Goal: Find specific page/section: Find specific page/section

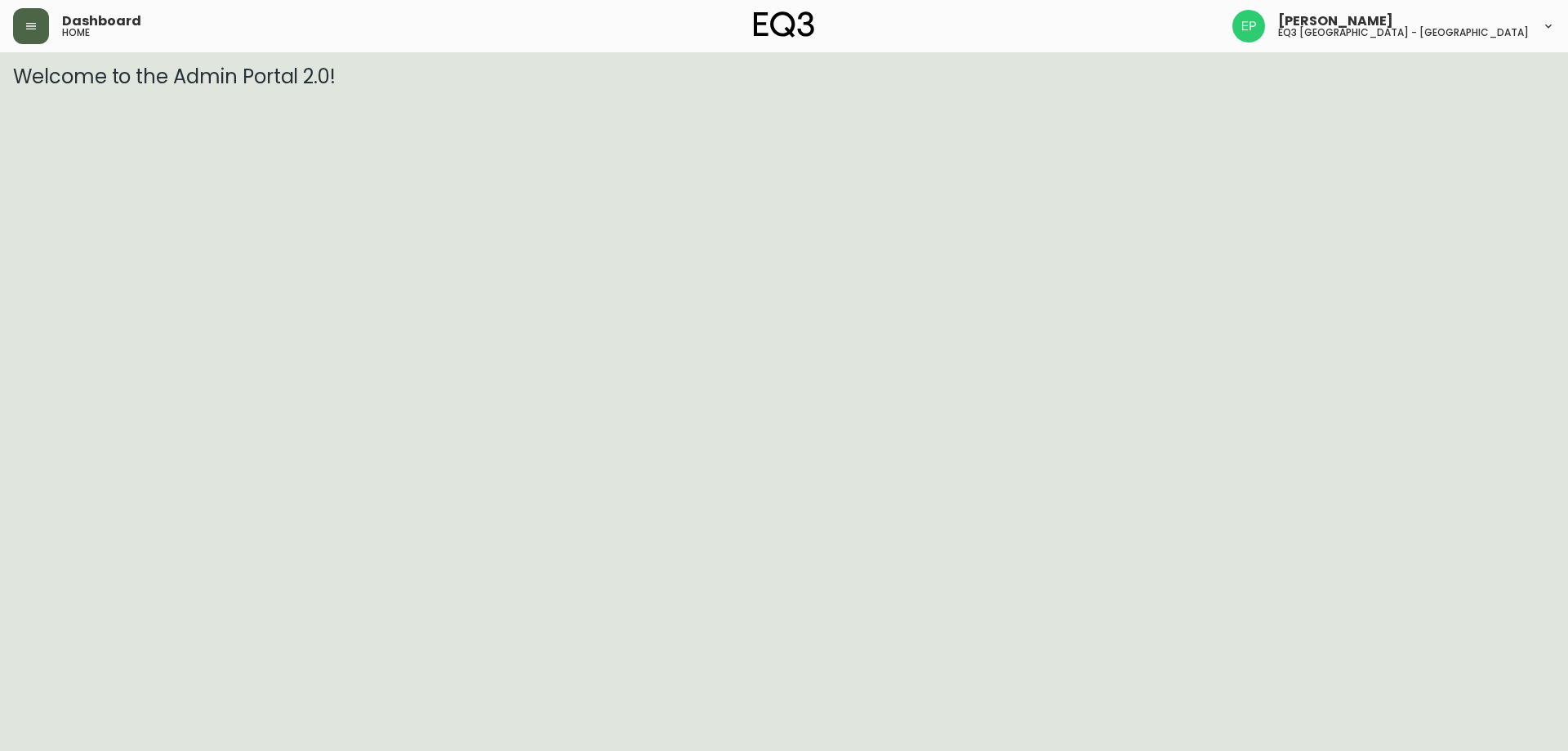
click at [40, 24] on button "button" at bounding box center [31, 27] width 36 height 36
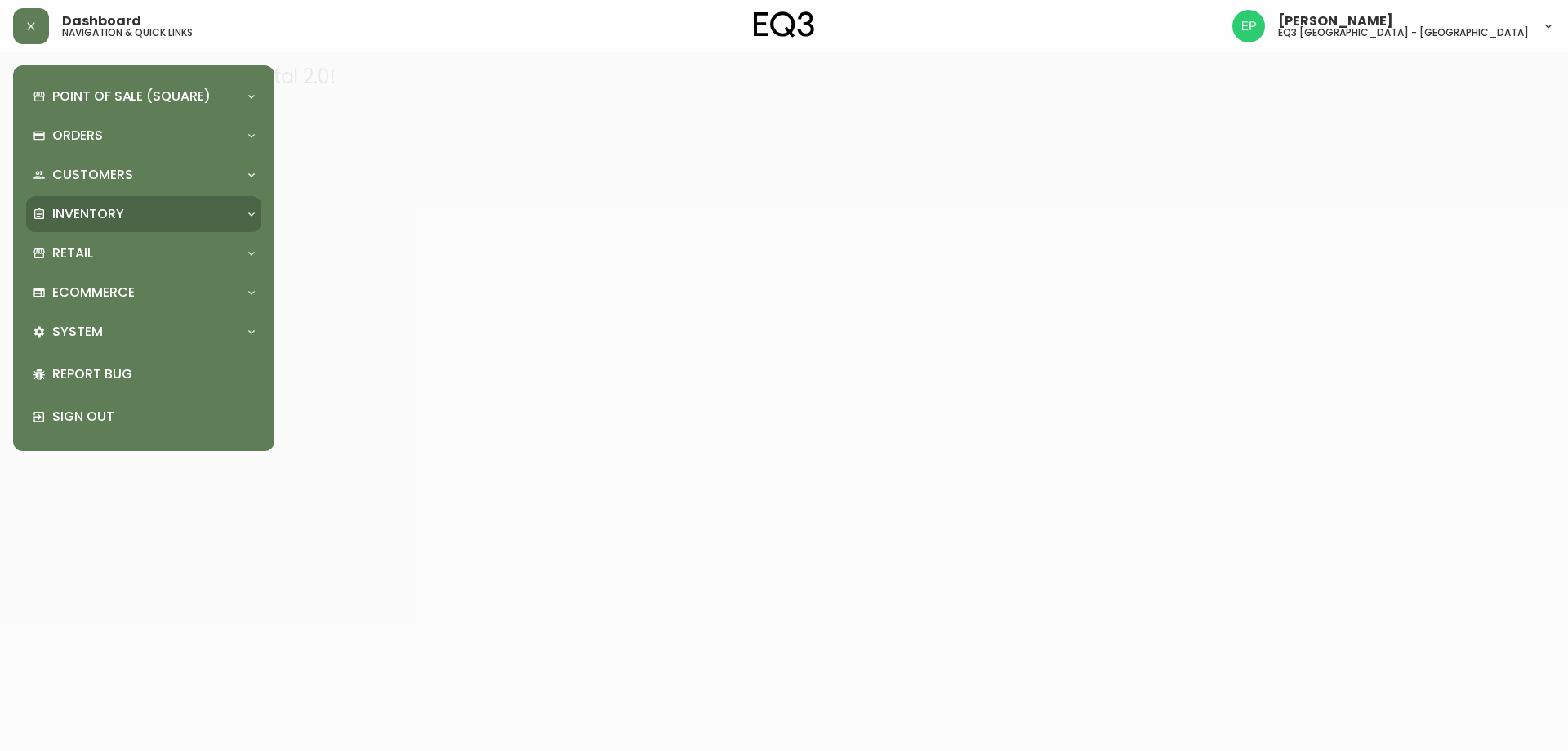
click at [78, 213] on p "Inventory" at bounding box center [88, 214] width 72 height 18
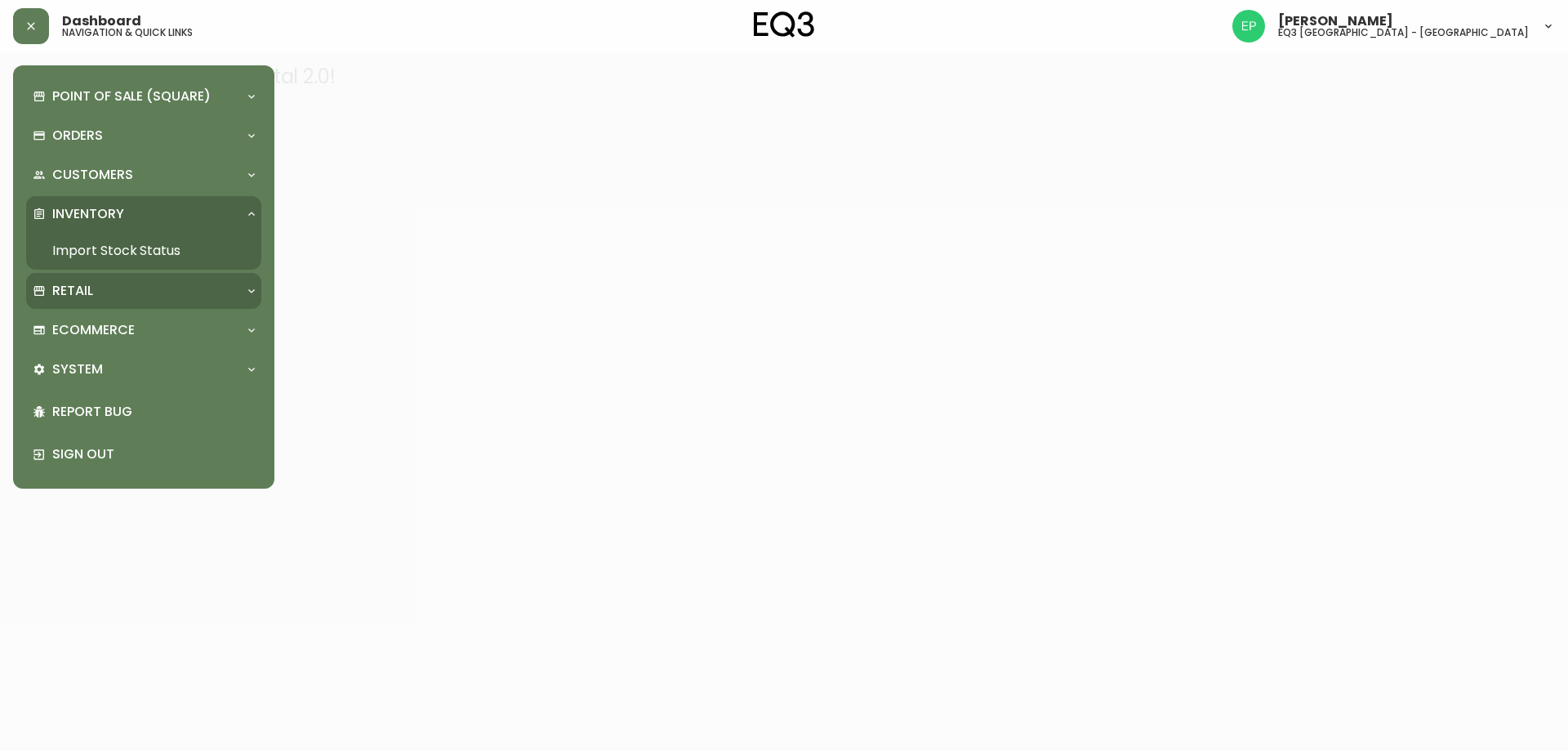
click at [85, 285] on p "Retail" at bounding box center [73, 290] width 41 height 18
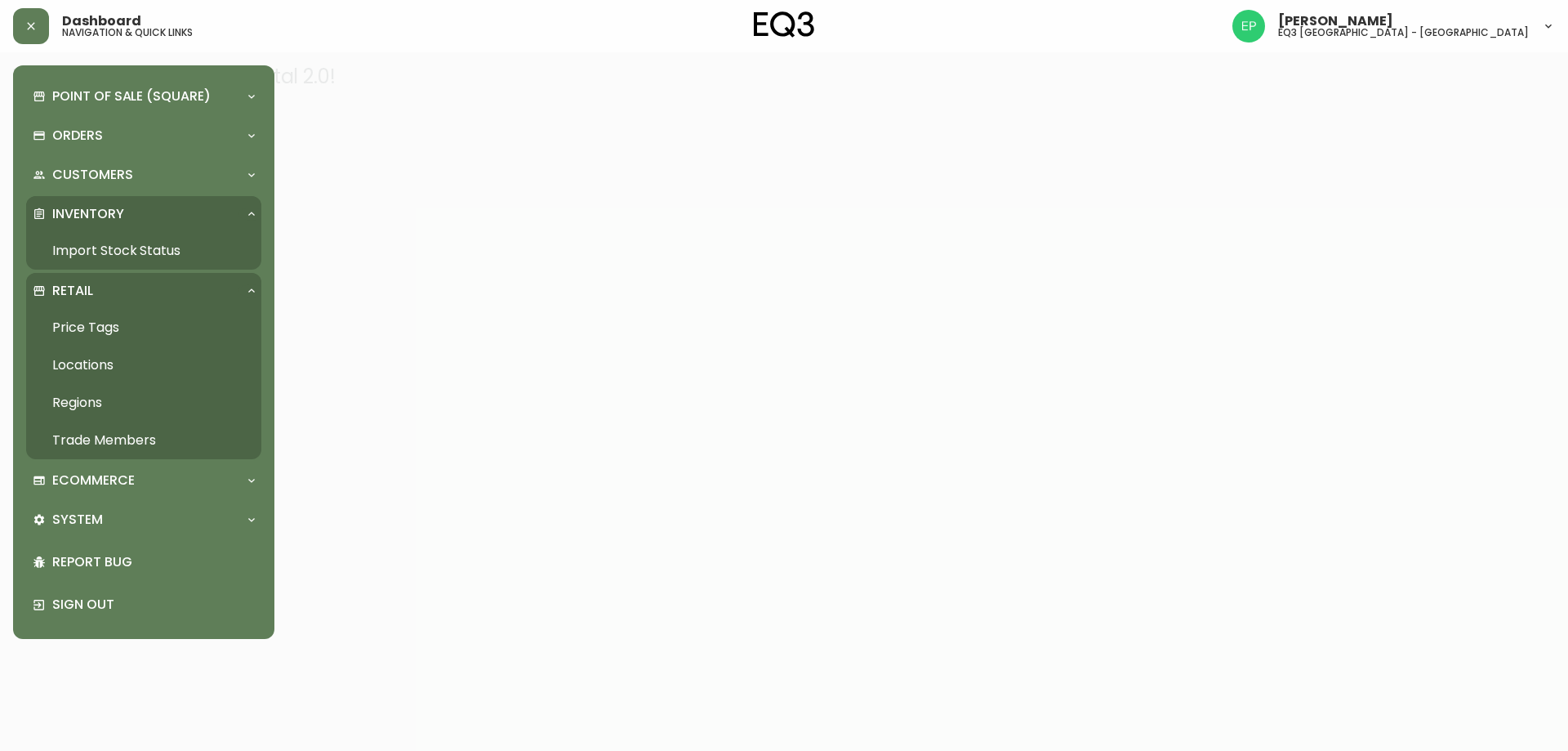
click at [102, 441] on link "Trade Members" at bounding box center [143, 441] width 235 height 38
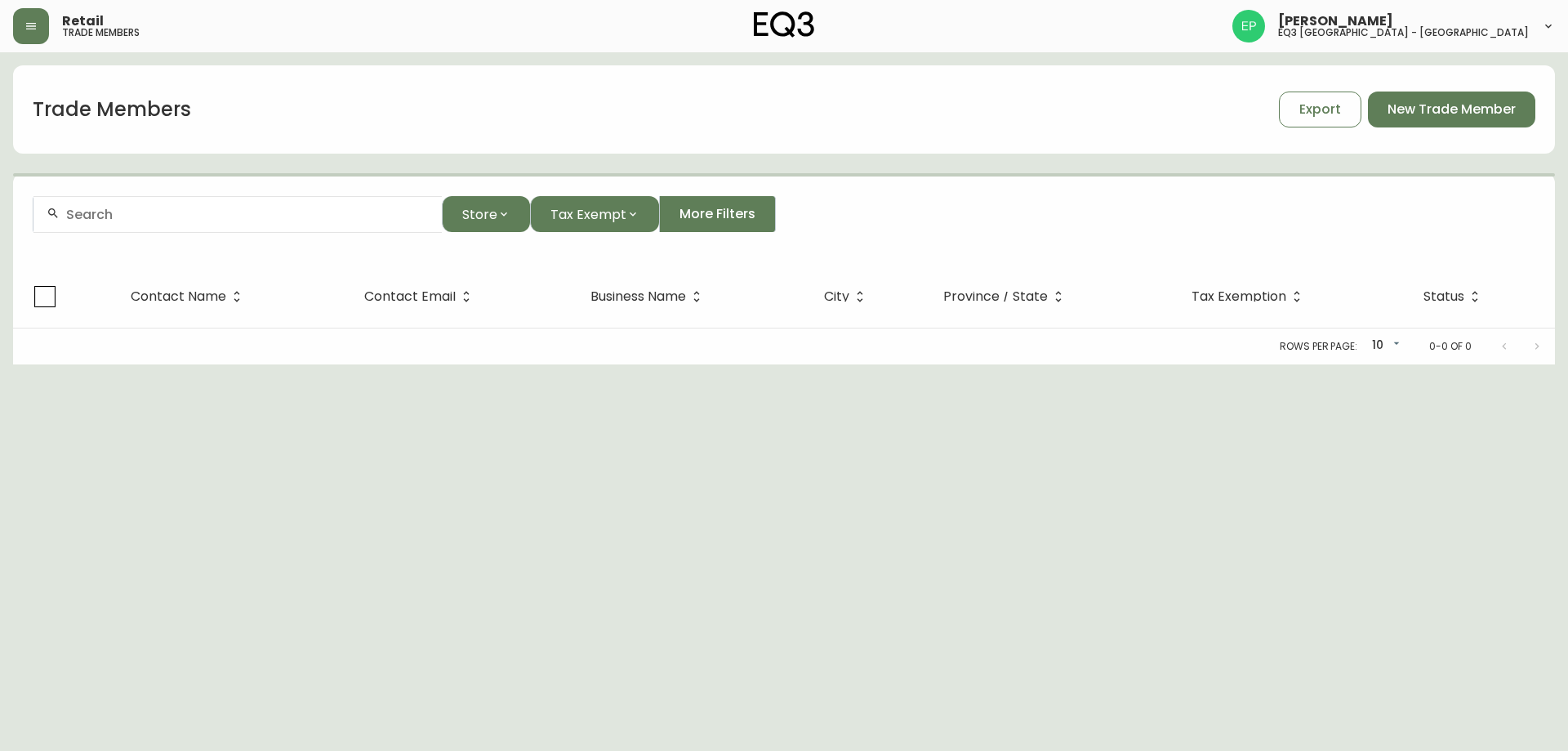
click at [178, 223] on div at bounding box center [237, 214] width 408 height 37
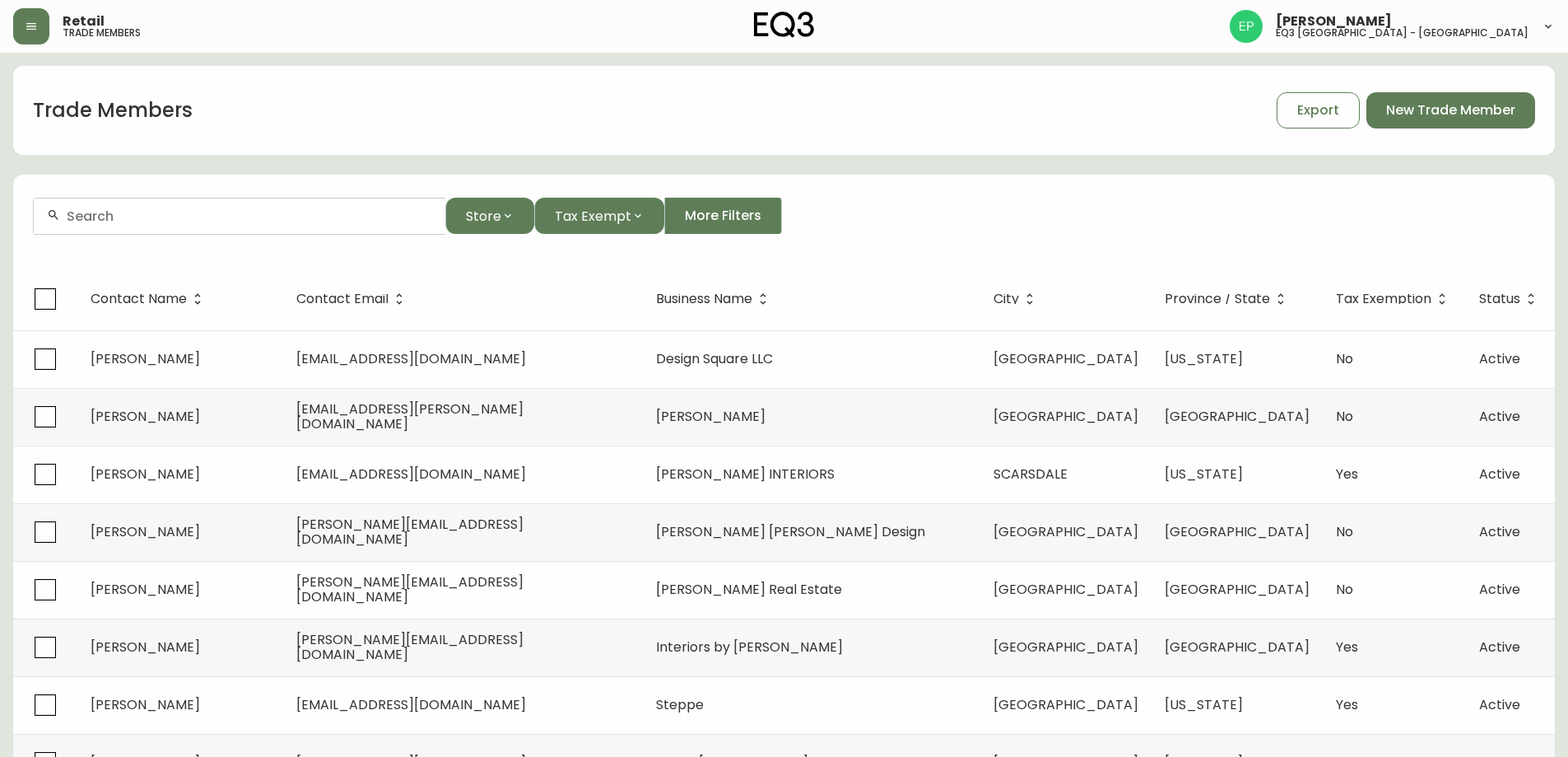
type input "l"
type input "LH INTERIOR DESIGN"
click at [389, 301] on span "Contact Email" at bounding box center [342, 298] width 92 height 10
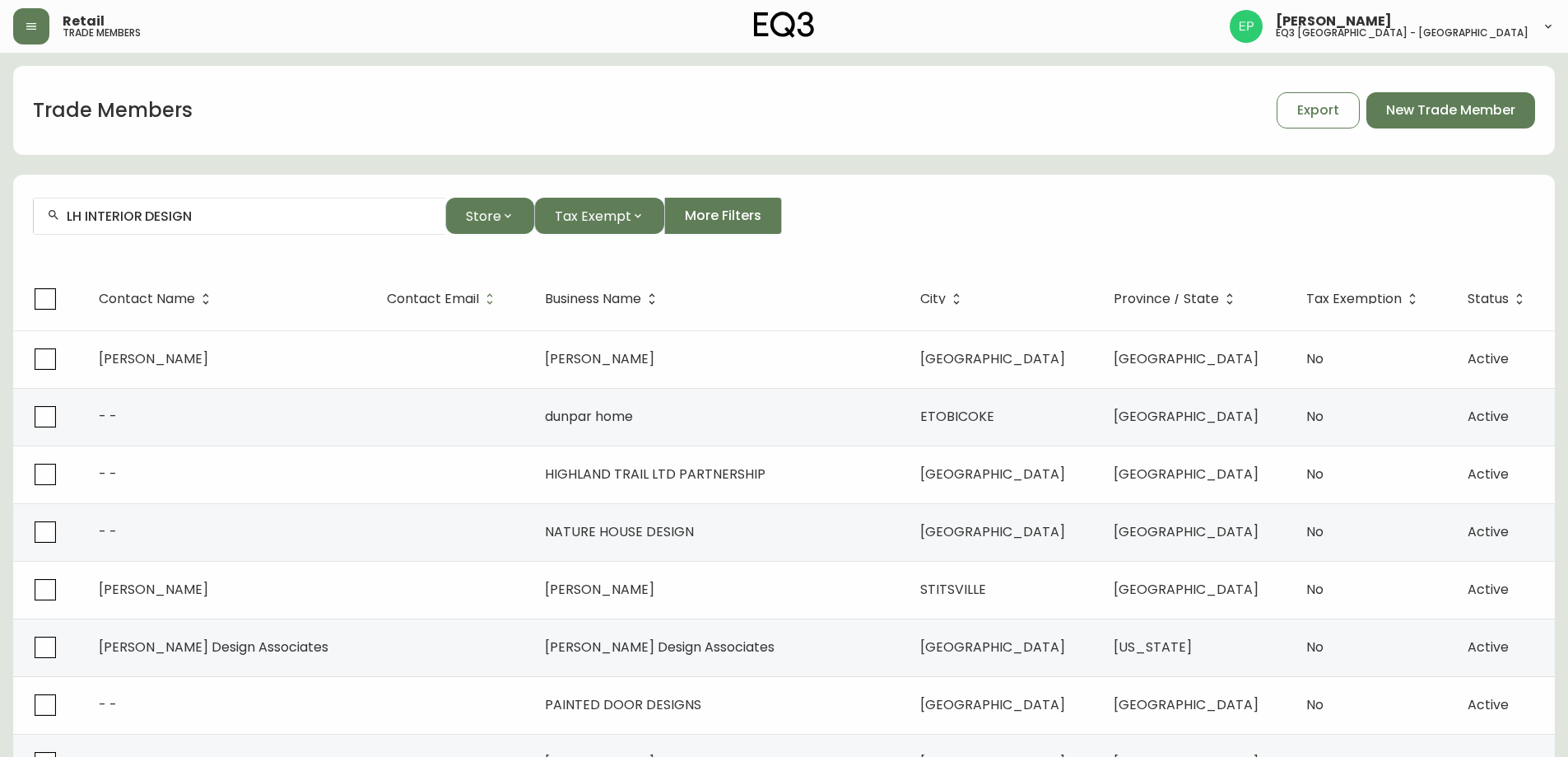
click at [346, 231] on div "LH INTERIOR DESIGN" at bounding box center [239, 216] width 411 height 37
drag, startPoint x: 274, startPoint y: 222, endPoint x: 274, endPoint y: 200, distance: 22.0
click at [274, 211] on input "text" at bounding box center [249, 217] width 365 height 16
paste input "[EMAIL_ADDRESS][DOMAIN_NAME]"
click at [432, 295] on span "Contact Email" at bounding box center [433, 298] width 92 height 10
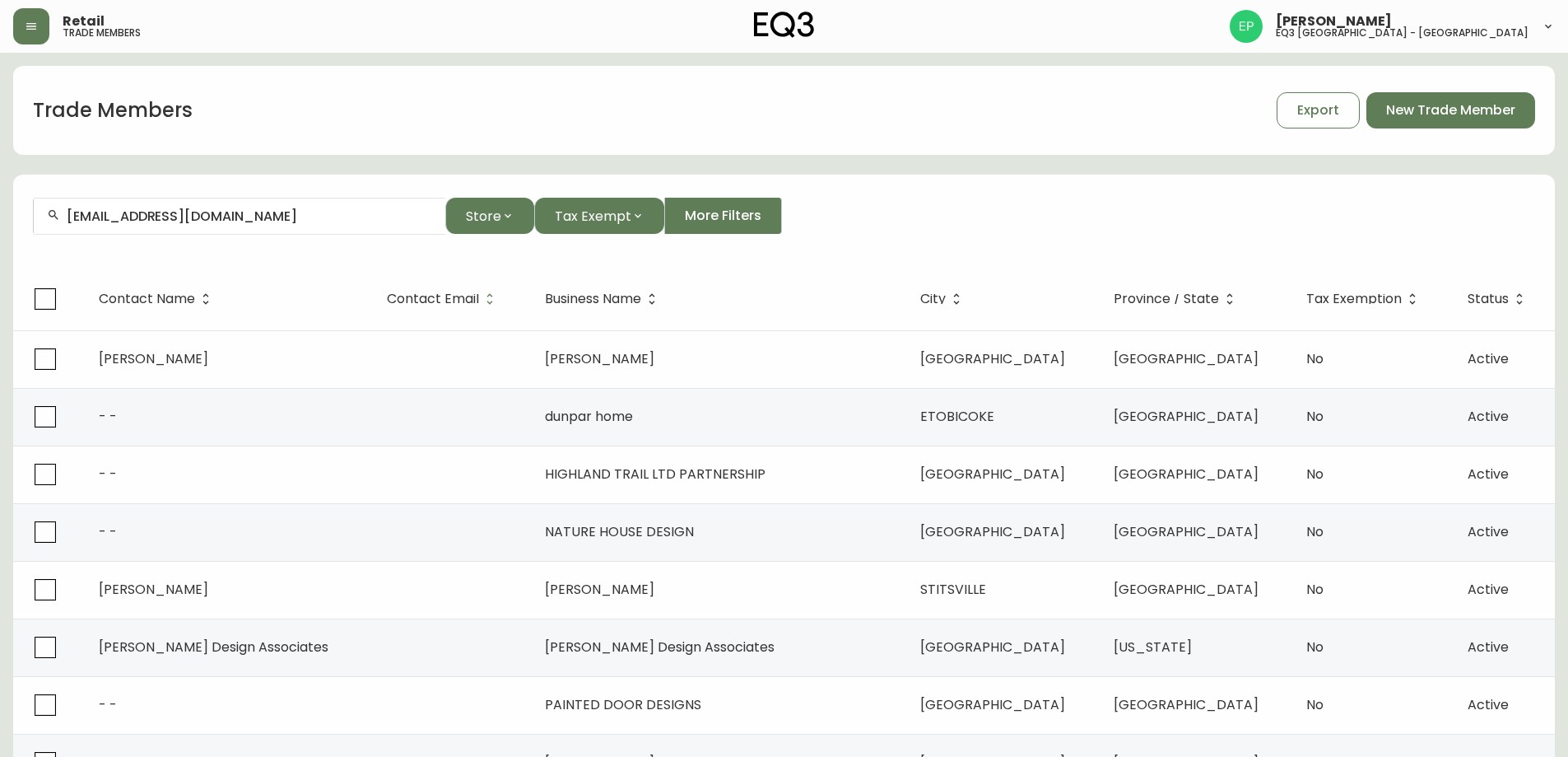
click at [271, 210] on input "[EMAIL_ADDRESS][DOMAIN_NAME]" at bounding box center [249, 217] width 365 height 16
click at [355, 210] on input "[EMAIL_ADDRESS][DOMAIN_NAME]" at bounding box center [249, 217] width 365 height 16
click at [361, 215] on input "[EMAIL_ADDRESS][DOMAIN_NAME]" at bounding box center [249, 217] width 365 height 16
type input "l"
click at [210, 209] on input "LH INTERIOR DESIGN" at bounding box center [249, 217] width 365 height 16
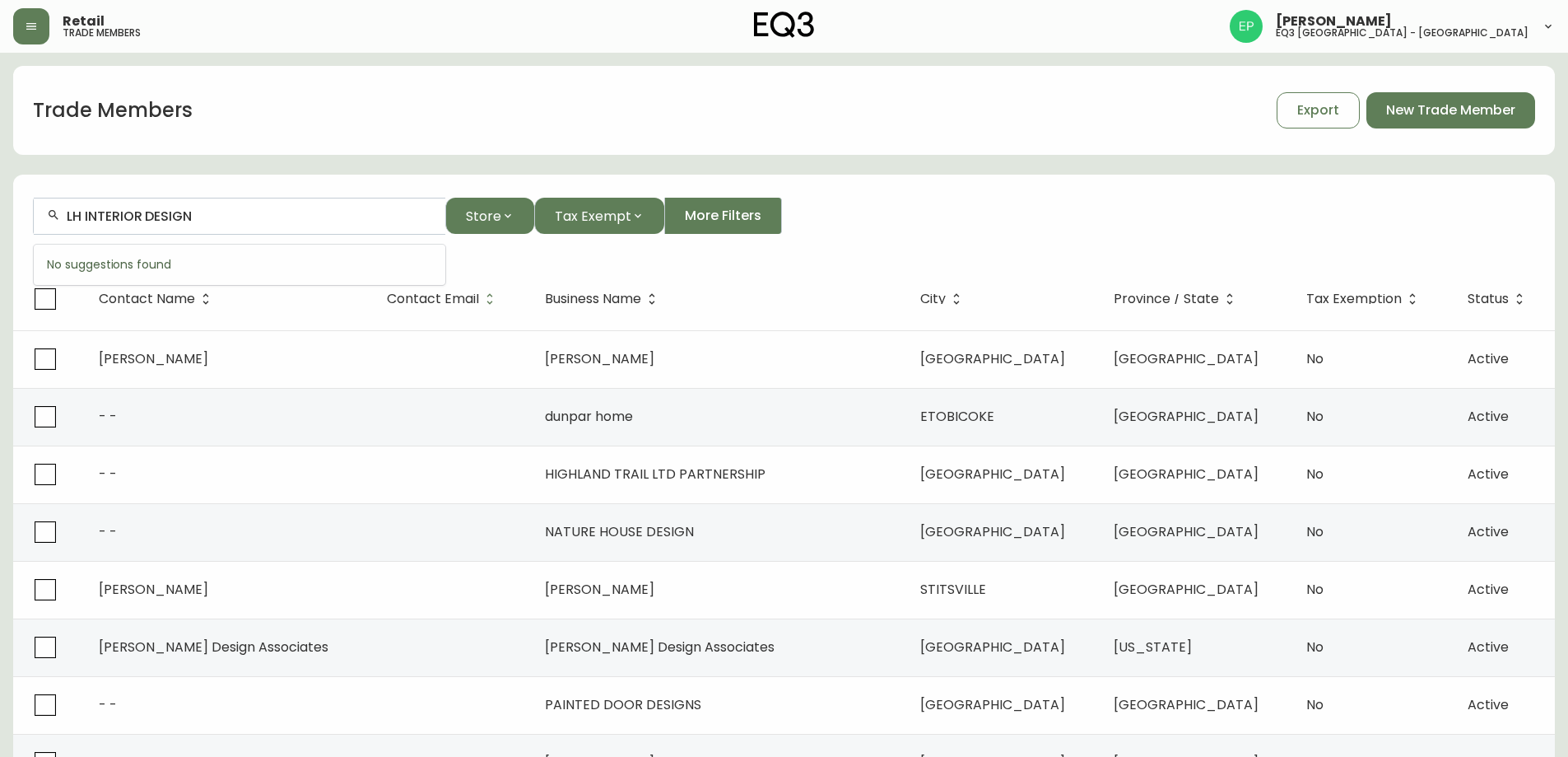
click at [391, 217] on input "LH INTERIOR DESIGN" at bounding box center [249, 217] width 365 height 16
click at [281, 218] on input "LH INTERIOR DESIGN" at bounding box center [249, 217] width 365 height 16
drag, startPoint x: 219, startPoint y: 221, endPoint x: 55, endPoint y: 238, distance: 164.9
click at [55, 238] on form "LH INTERIOR DESIGN Store Tax Exempt More Filters" at bounding box center [784, 223] width 1542 height 90
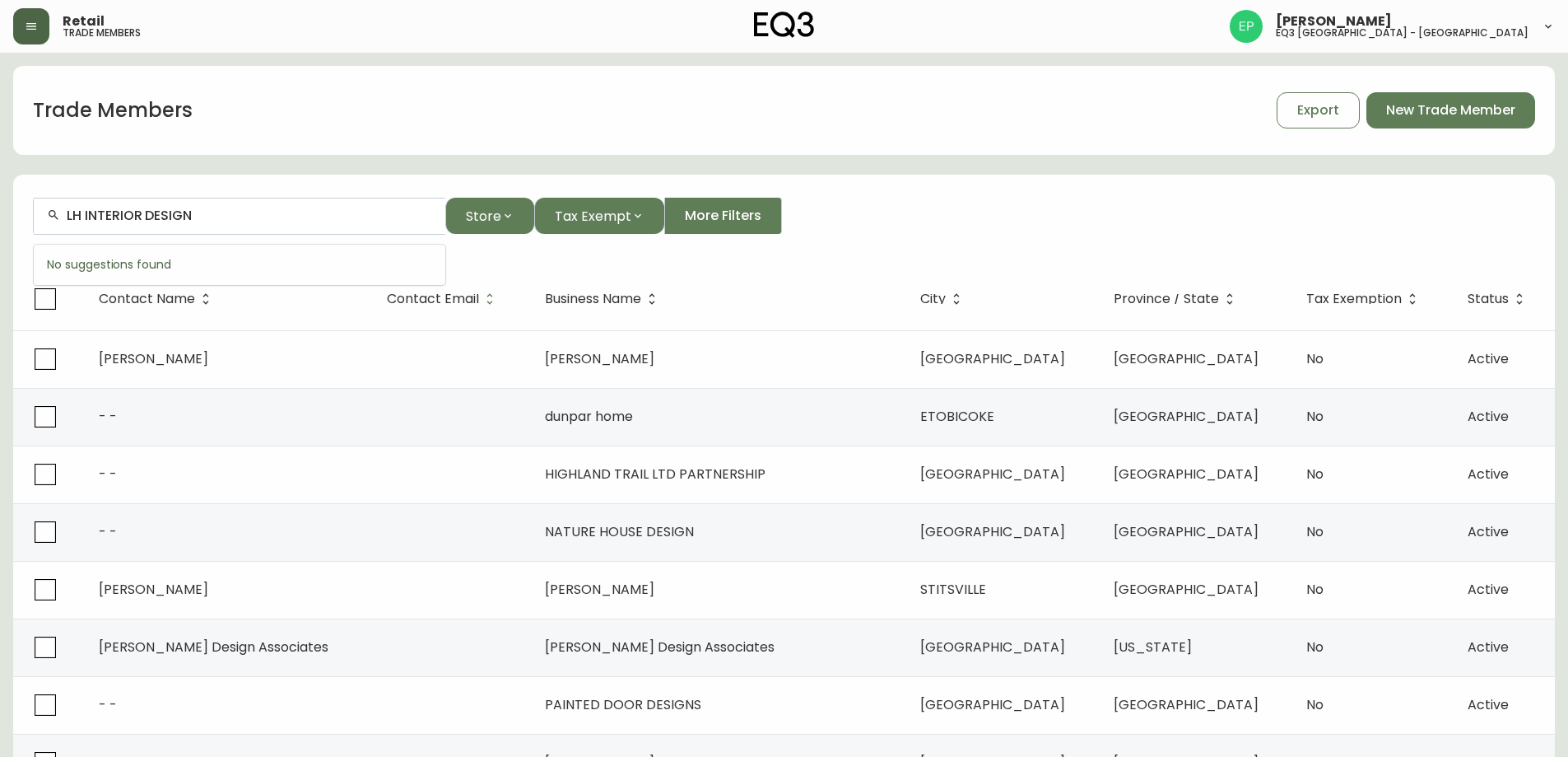
click at [40, 33] on button "button" at bounding box center [31, 27] width 36 height 36
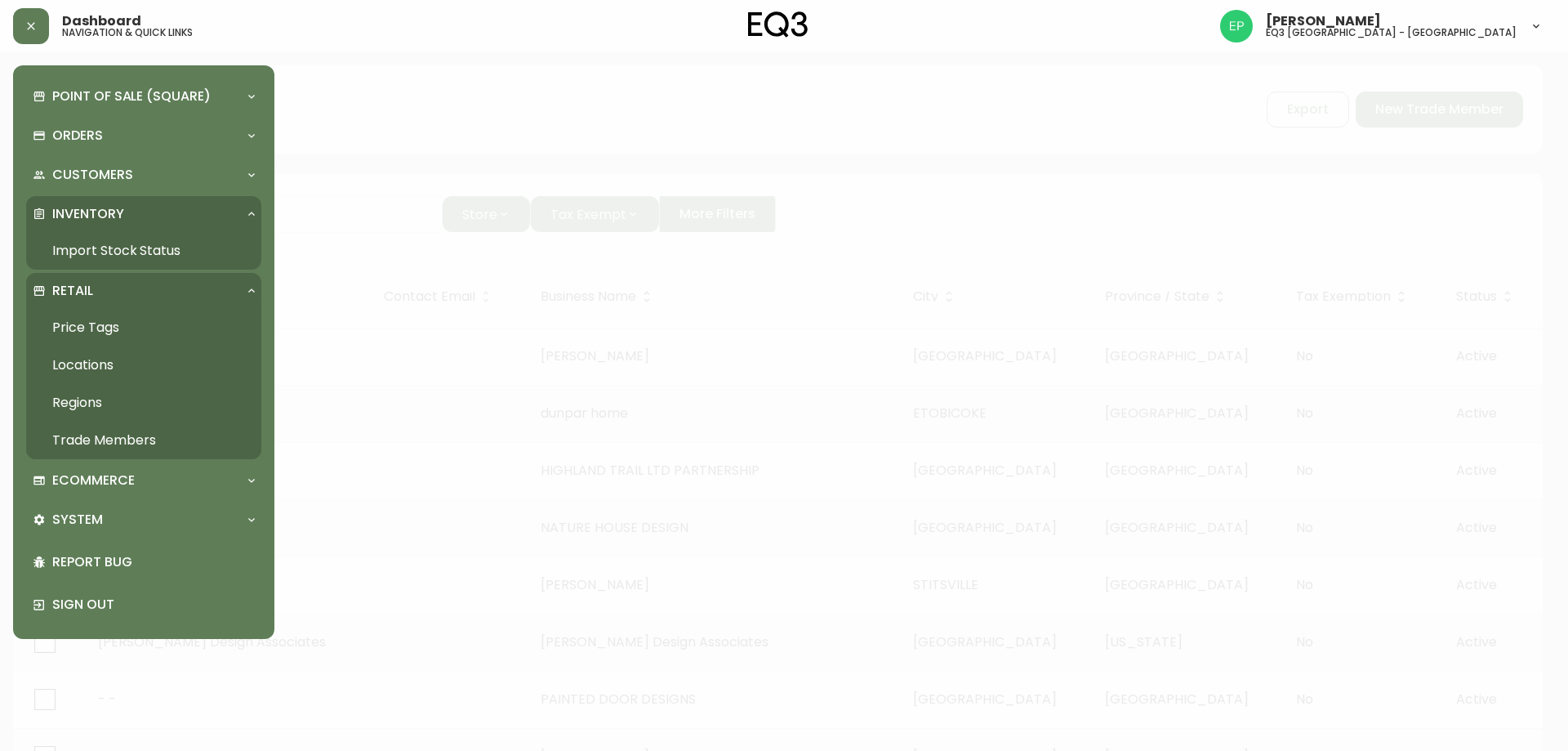
click at [109, 437] on link "Trade Members" at bounding box center [143, 441] width 235 height 38
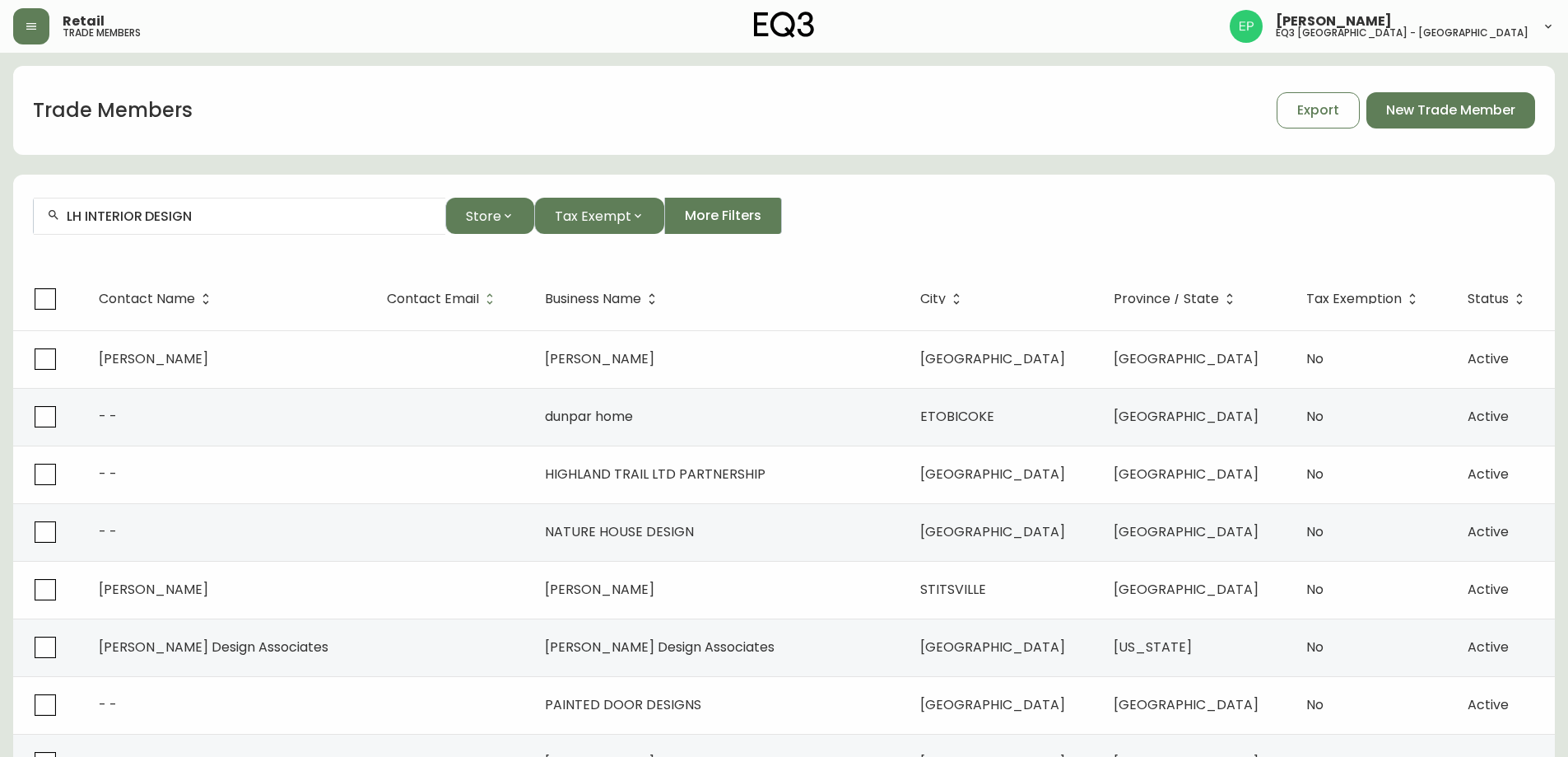
click at [210, 222] on input "LH INTERIOR DESIGN" at bounding box center [249, 217] width 365 height 16
type input "L"
paste input "LH INTERIOR DESIGN"
type input "LH INTERIOR DESIGN"
click at [30, 29] on icon "button" at bounding box center [30, 27] width 10 height 7
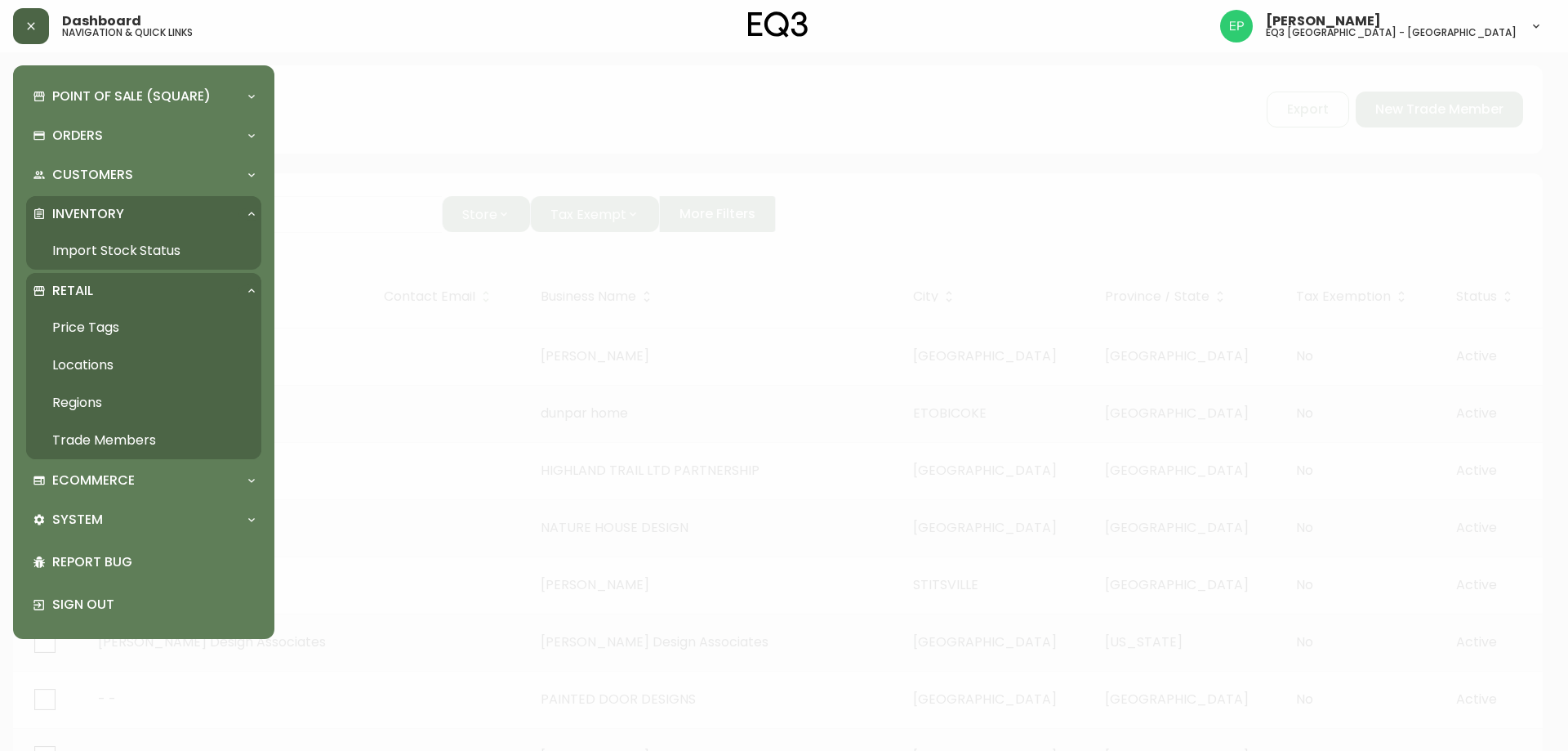
click at [82, 324] on link "Price Tags" at bounding box center [143, 327] width 235 height 38
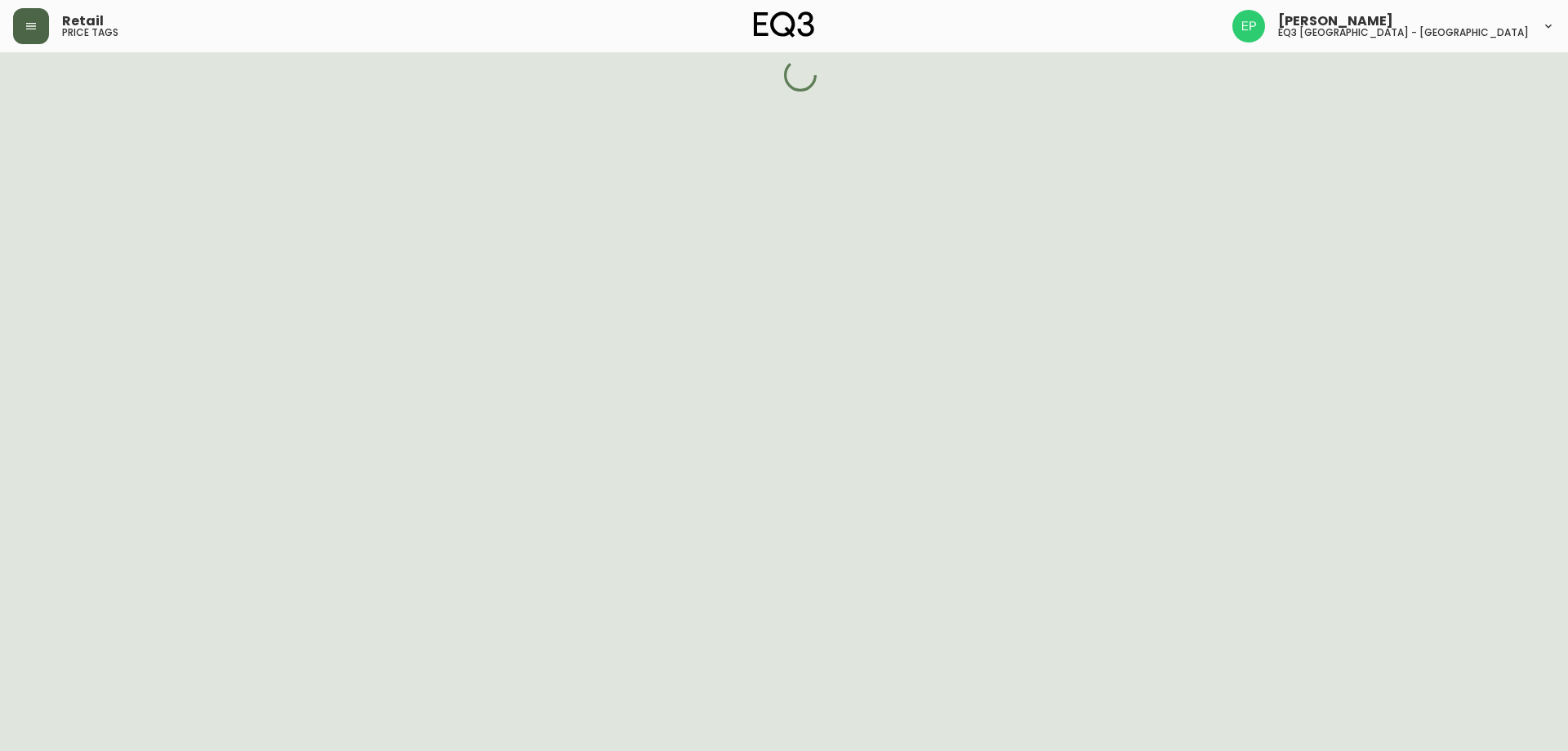
click at [30, 36] on button "button" at bounding box center [31, 27] width 36 height 36
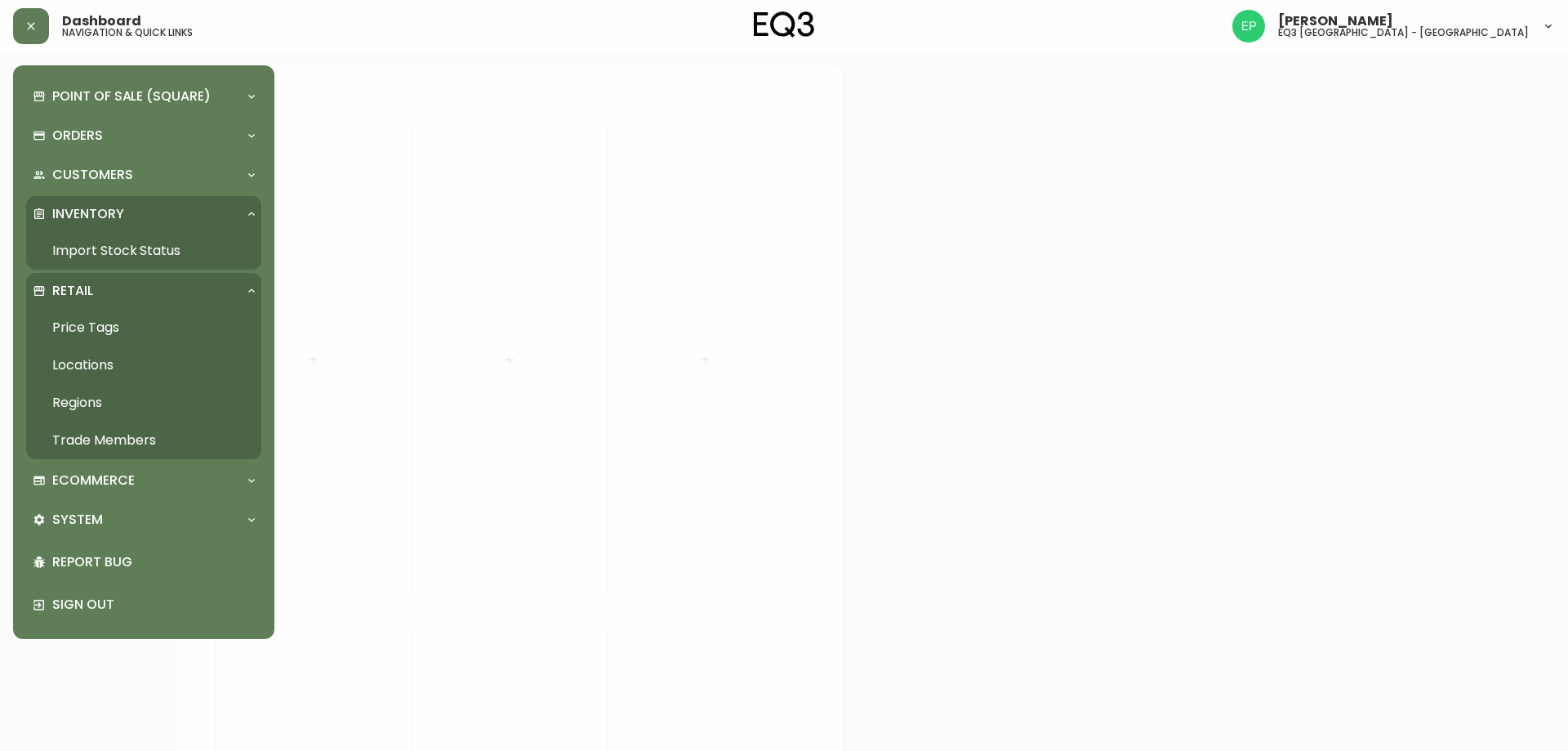
click at [126, 247] on link "Import Stock Status" at bounding box center [143, 251] width 235 height 38
